Goal: Task Accomplishment & Management: Manage account settings

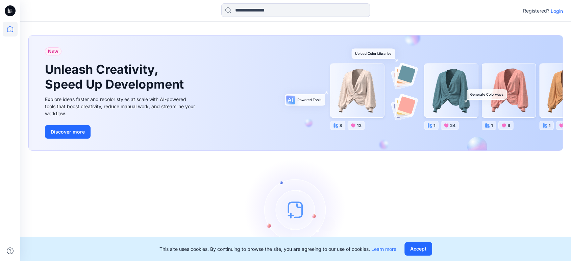
click at [554, 10] on p "Login" at bounding box center [557, 10] width 12 height 7
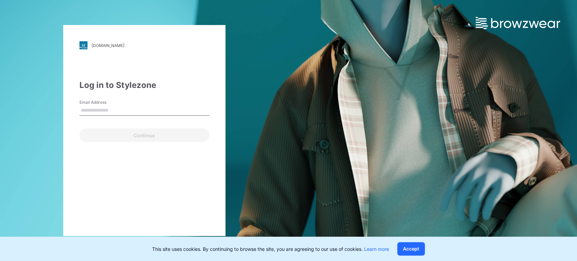
type input "**********"
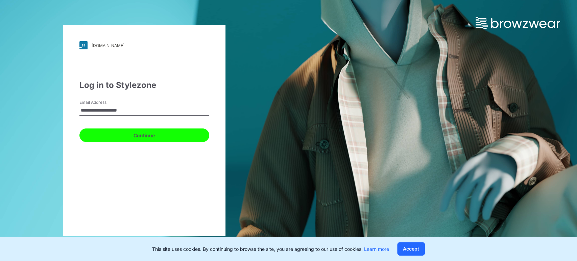
click at [161, 134] on button "Continue" at bounding box center [144, 135] width 130 height 14
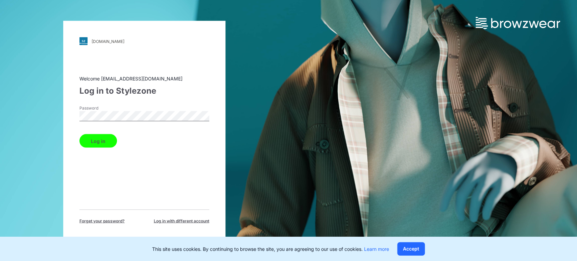
click at [108, 142] on button "Log in" at bounding box center [98, 141] width 38 height 14
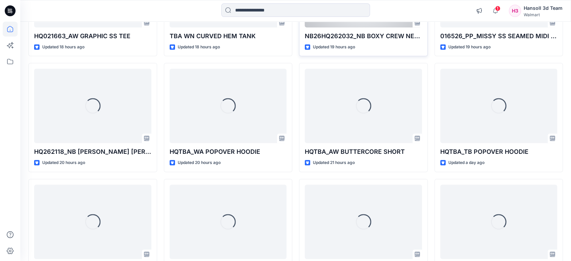
scroll to position [469, 0]
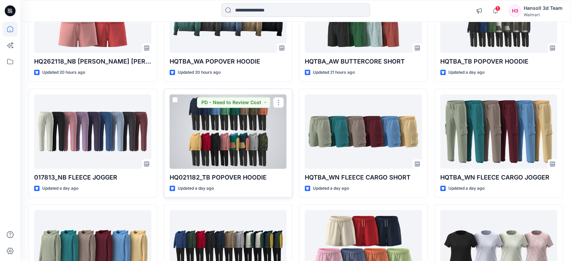
click at [226, 129] on div at bounding box center [228, 131] width 117 height 74
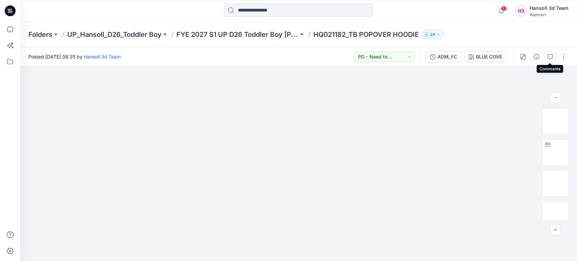
click at [546, 55] on button "button" at bounding box center [549, 56] width 11 height 11
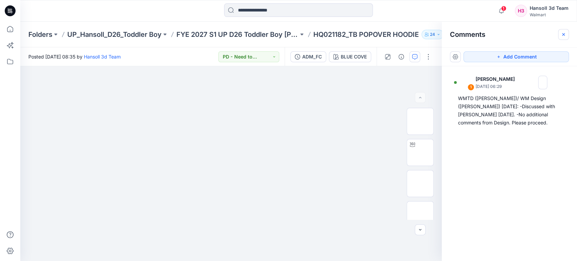
click at [564, 32] on icon "button" at bounding box center [563, 34] width 5 height 5
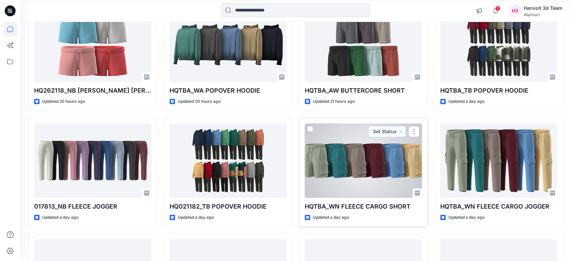
scroll to position [394, 0]
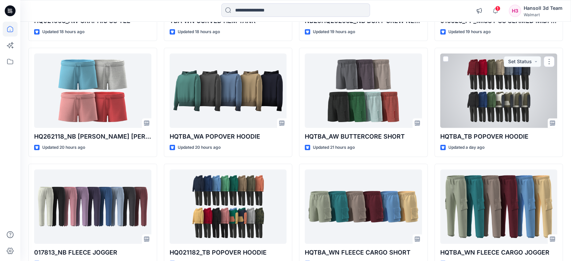
click at [479, 103] on div at bounding box center [498, 90] width 117 height 74
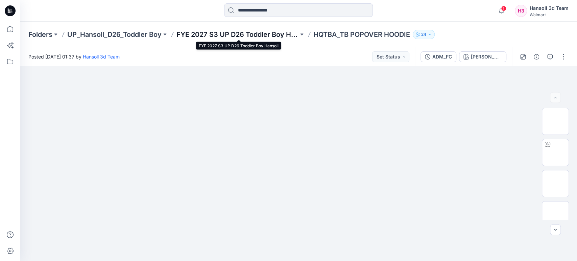
click at [268, 31] on p "FYE 2027 S3 UP D26 Toddler Boy Hansoll" at bounding box center [237, 34] width 122 height 9
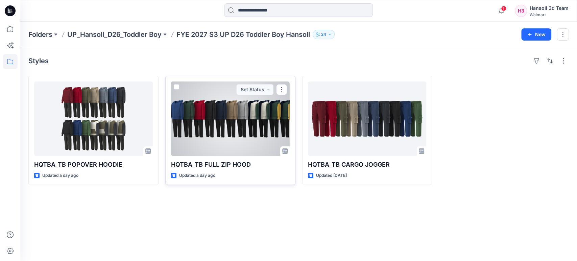
click at [264, 142] on div at bounding box center [230, 118] width 119 height 74
